Goal: Task Accomplishment & Management: Use online tool/utility

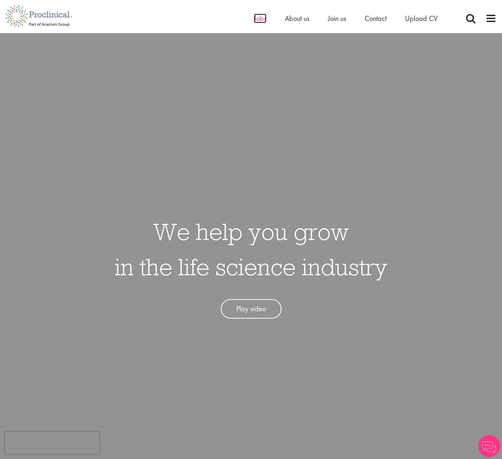
click at [257, 19] on span "Jobs" at bounding box center [260, 19] width 12 height 10
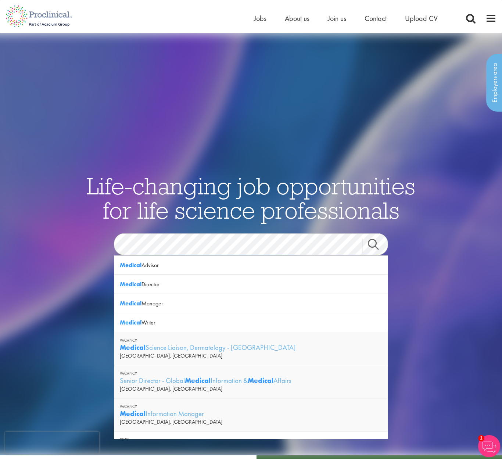
click at [372, 244] on link "Search" at bounding box center [378, 246] width 32 height 15
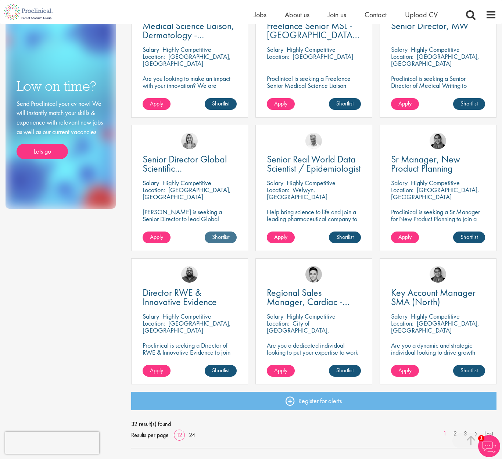
scroll to position [323, 0]
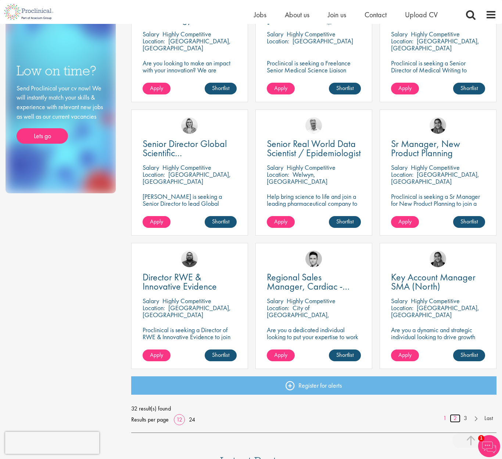
click at [453, 418] on link "2" at bounding box center [454, 418] width 11 height 8
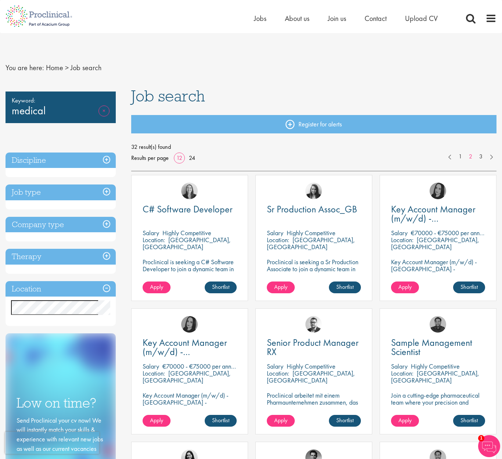
click at [105, 110] on link "Remove" at bounding box center [103, 115] width 11 height 21
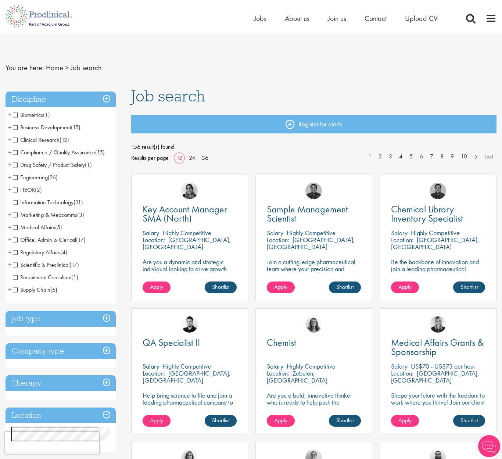
click at [13, 139] on span "Clinical Research" at bounding box center [36, 140] width 47 height 8
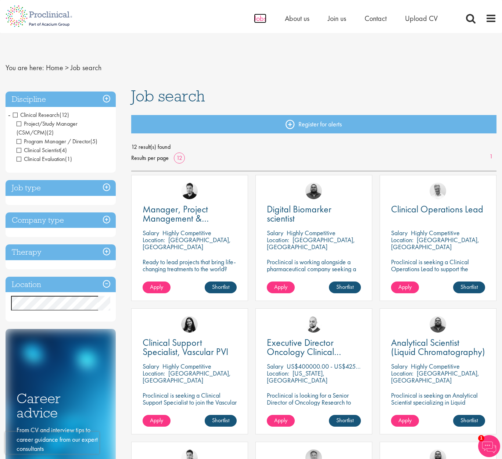
click at [254, 20] on span "Jobs" at bounding box center [260, 19] width 12 height 10
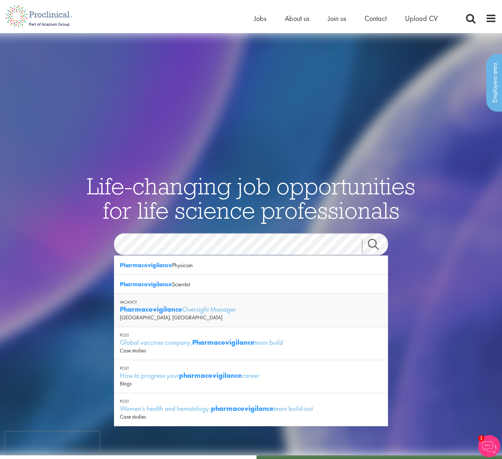
click at [374, 244] on link "Search" at bounding box center [378, 246] width 32 height 15
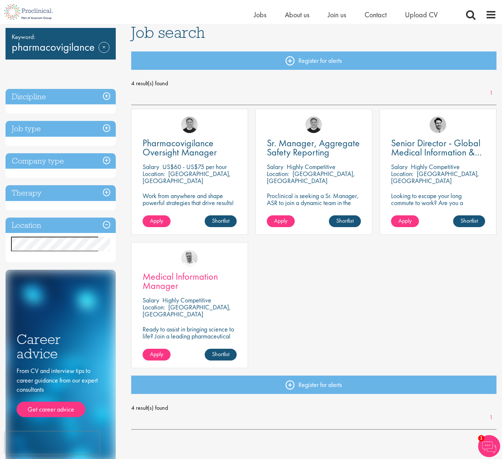
scroll to position [62, 0]
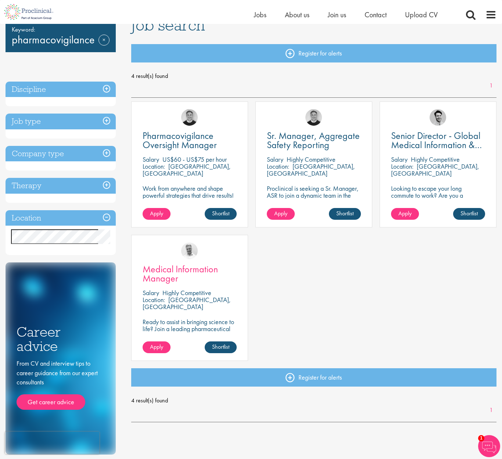
click at [188, 267] on span "Medical Information Manager" at bounding box center [179, 274] width 75 height 22
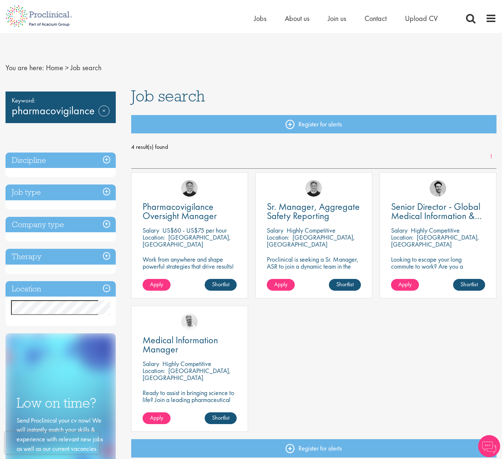
scroll to position [62, 0]
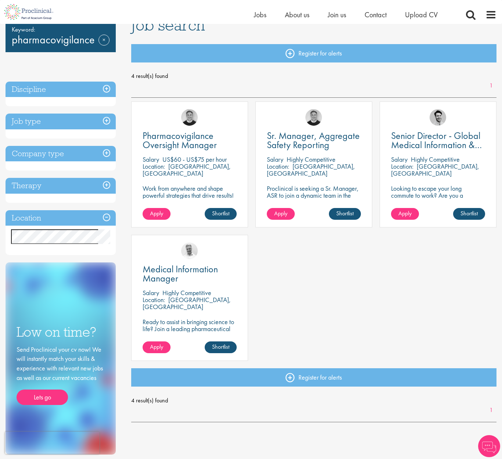
click at [105, 39] on link "Remove" at bounding box center [103, 45] width 11 height 21
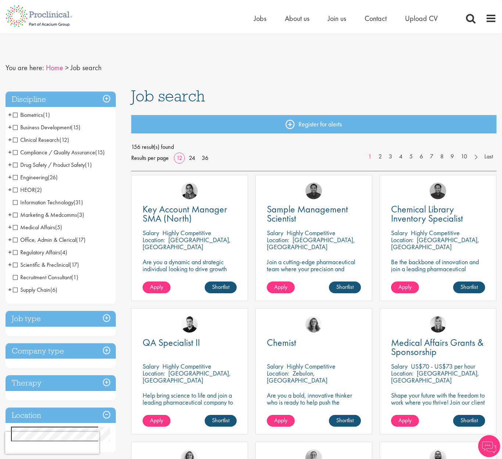
click at [50, 68] on link "Home" at bounding box center [54, 68] width 17 height 10
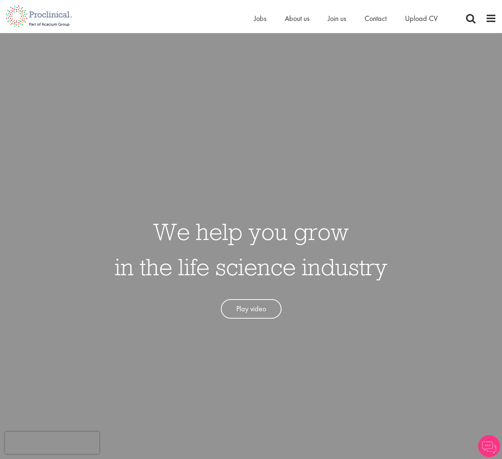
drag, startPoint x: 255, startPoint y: 43, endPoint x: 250, endPoint y: 60, distance: 18.0
click at [254, 44] on div "We help you grow in the life science industry Play video" at bounding box center [250, 262] width 513 height 459
click at [256, 26] on div "Home Jobs About us Join us Contact Upload CV" at bounding box center [355, 20] width 202 height 15
click at [260, 21] on span "Jobs" at bounding box center [260, 19] width 12 height 10
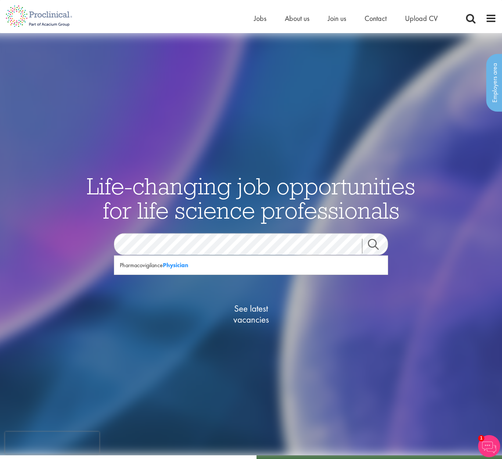
click at [373, 246] on link "Search" at bounding box center [378, 246] width 32 height 15
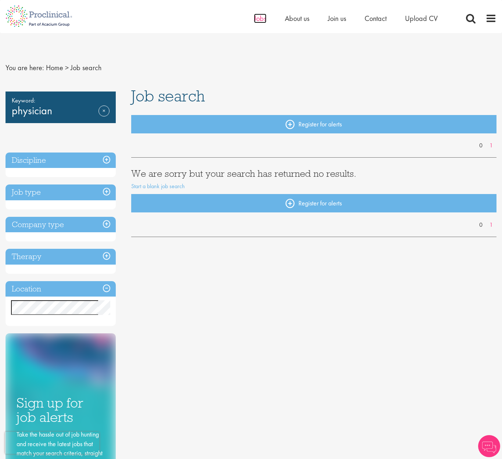
click at [257, 20] on span "Jobs" at bounding box center [260, 19] width 12 height 10
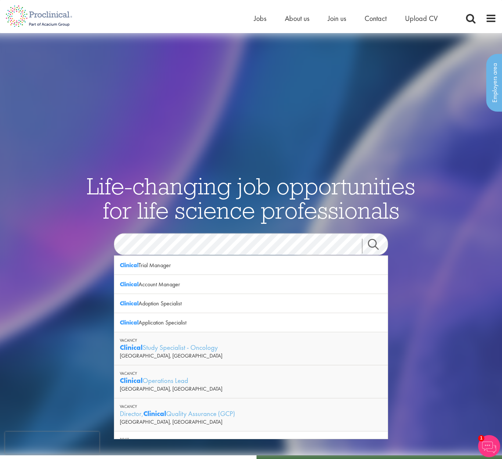
click at [371, 244] on link "Search" at bounding box center [378, 246] width 32 height 15
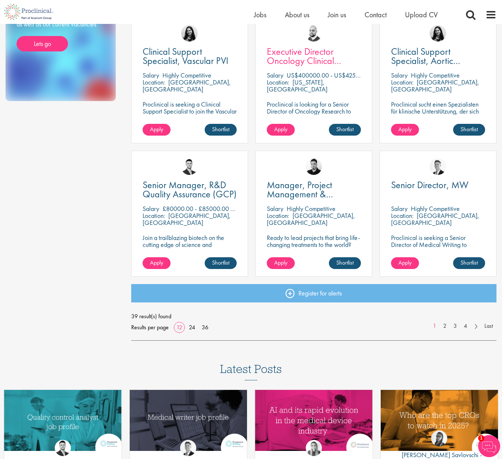
scroll to position [416, 0]
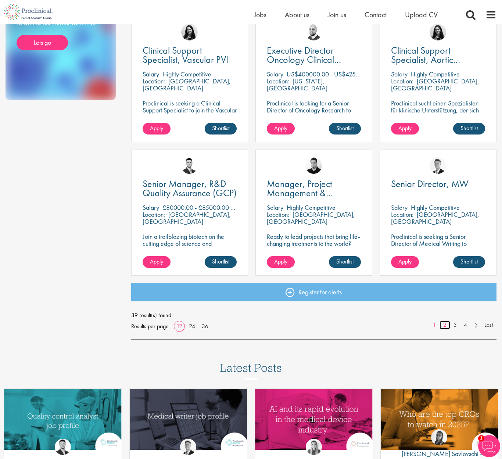
click at [445, 323] on link "2" at bounding box center [444, 325] width 11 height 8
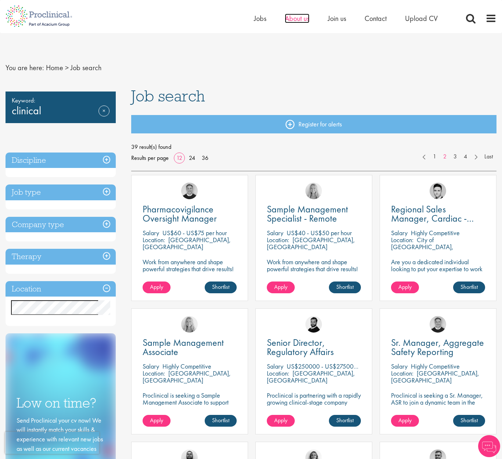
click at [301, 19] on span "About us" at bounding box center [297, 19] width 25 height 10
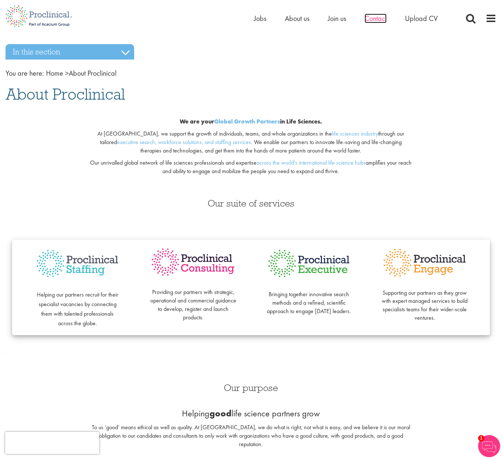
click at [375, 20] on span "Contact" at bounding box center [375, 19] width 22 height 10
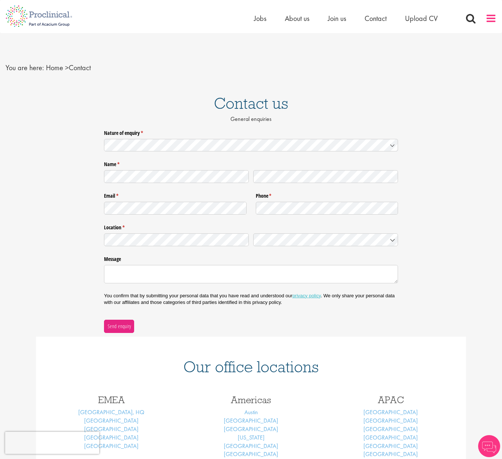
click at [491, 19] on span at bounding box center [490, 18] width 11 height 11
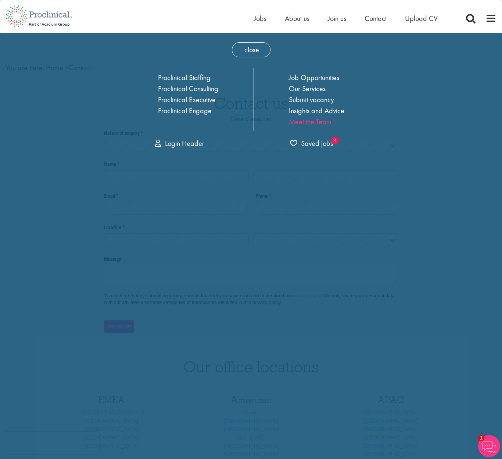
click at [312, 121] on link "Meet the Team" at bounding box center [310, 122] width 43 height 10
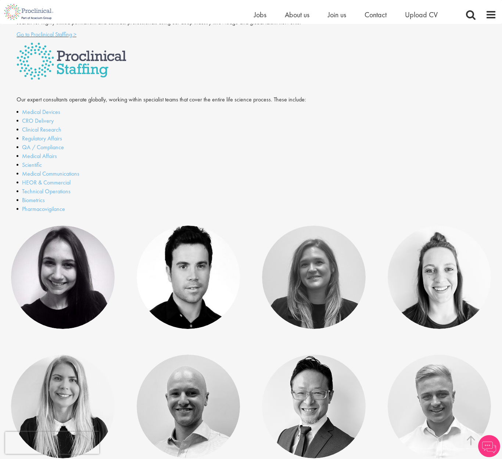
scroll to position [160, 0]
click at [53, 127] on link "Clinical Research" at bounding box center [41, 129] width 39 height 8
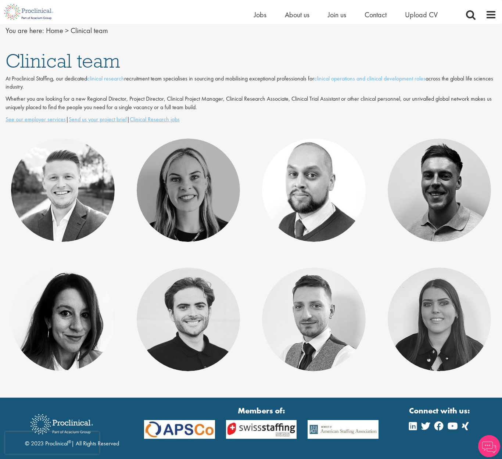
scroll to position [82, 0]
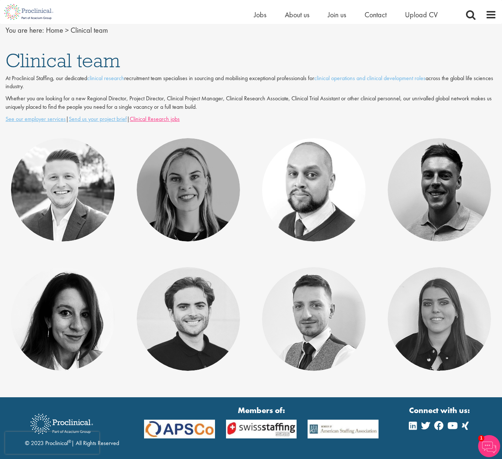
click at [162, 118] on u "Clinical Research jobs" at bounding box center [155, 119] width 50 height 8
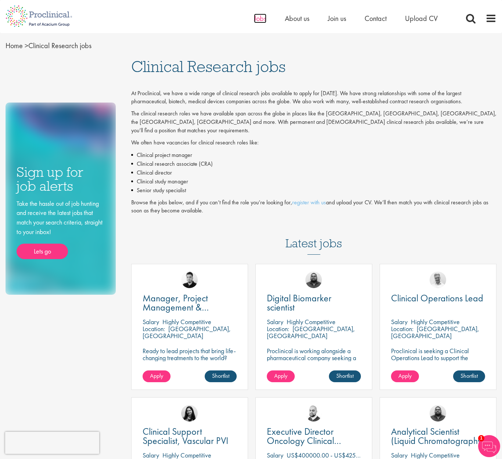
click at [261, 19] on span "Jobs" at bounding box center [260, 19] width 12 height 10
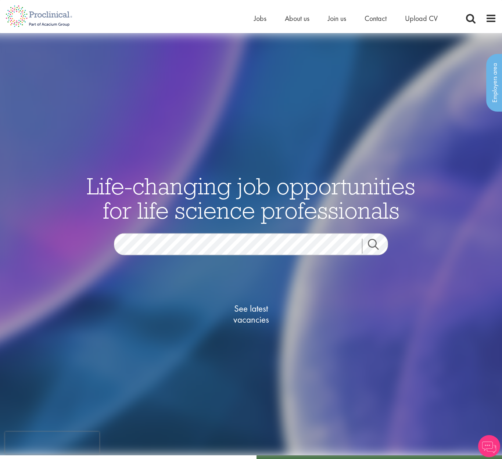
click at [260, 308] on span "See latest vacancies" at bounding box center [250, 314] width 73 height 22
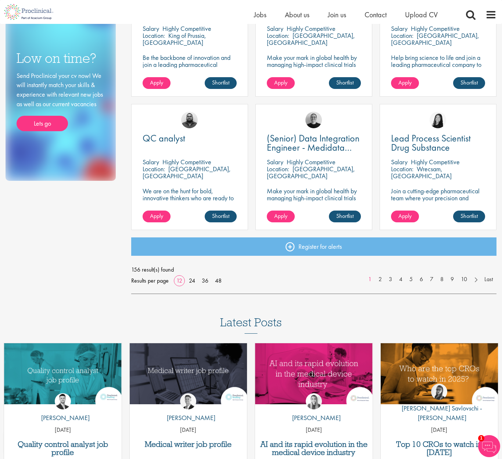
scroll to position [465, 0]
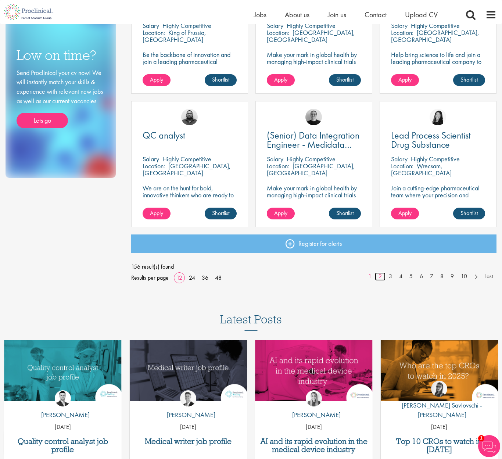
click at [380, 275] on link "2" at bounding box center [380, 276] width 11 height 8
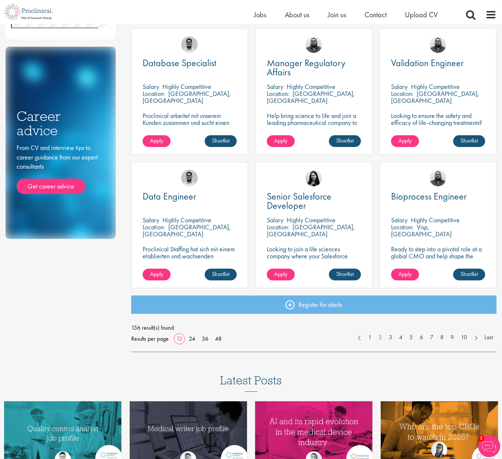
scroll to position [419, 0]
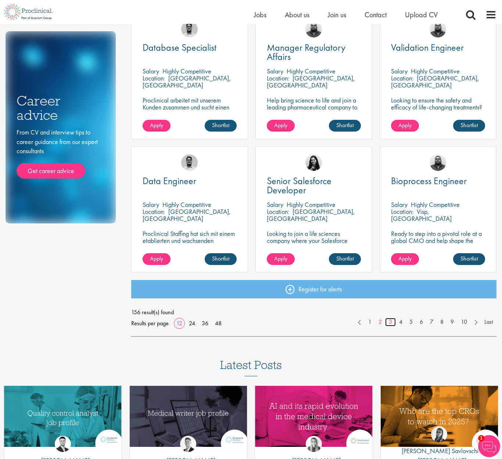
click at [389, 321] on link "3" at bounding box center [390, 322] width 11 height 8
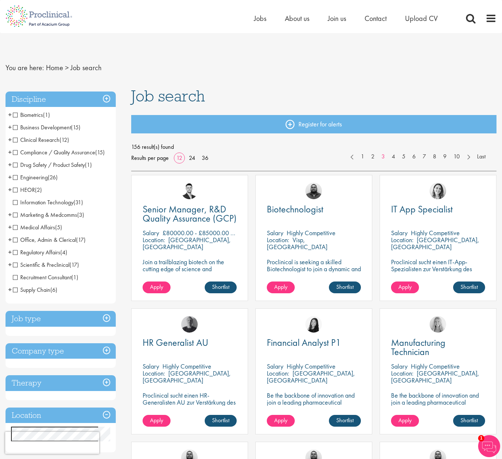
click at [15, 263] on span "Scientific & Preclinical" at bounding box center [41, 265] width 57 height 8
